Goal: Communication & Community: Share content

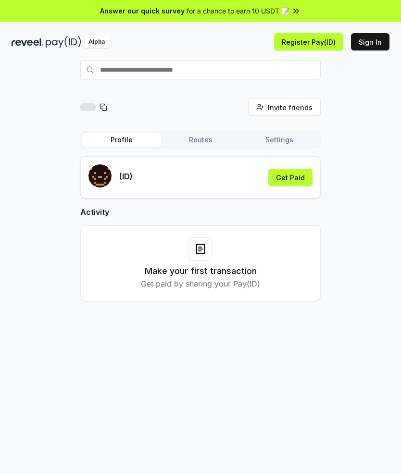
click at [313, 109] on button "Invite friends Invite" at bounding box center [284, 106] width 73 height 17
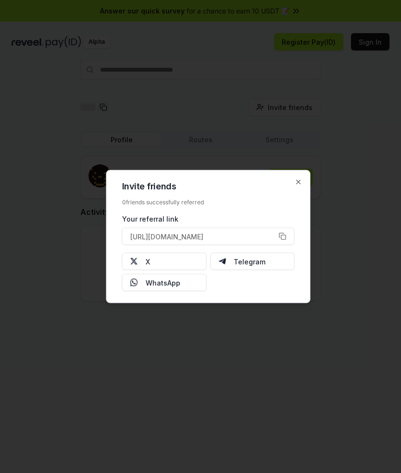
click at [284, 235] on button "[URL][DOMAIN_NAME]" at bounding box center [208, 236] width 172 height 17
click at [298, 185] on icon "button" at bounding box center [298, 182] width 8 height 8
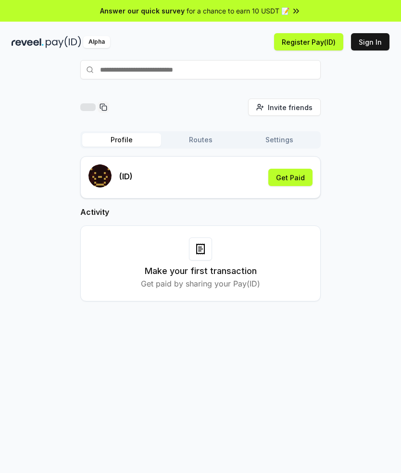
click at [0, 438] on html "Answer our quick survey for a chance to earn 10 USDT 📝 Alpha Register Pay(ID) S…" at bounding box center [200, 236] width 401 height 473
click at [291, 13] on icon at bounding box center [296, 11] width 10 height 10
